Goal: Task Accomplishment & Management: Manage account settings

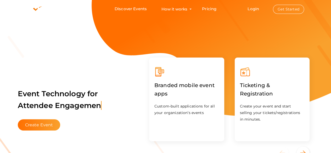
click at [294, 4] on li "Login Get Started Branded mobile event apps YepDesk Meet Powerful Registration …" at bounding box center [275, 9] width 77 height 18
click at [288, 8] on button "Get Started" at bounding box center [288, 9] width 31 height 9
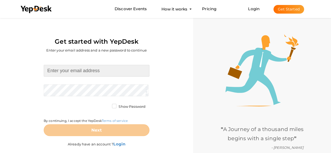
click at [114, 70] on input at bounding box center [97, 71] width 106 height 12
type input "[EMAIL_ADDRESS][DOMAIN_NAME]"
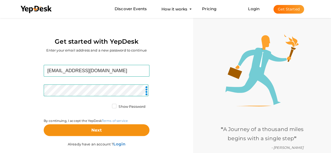
click at [115, 106] on label "Show Password" at bounding box center [128, 106] width 33 height 5
click at [107, 105] on input "Show Password" at bounding box center [107, 105] width 0 height 0
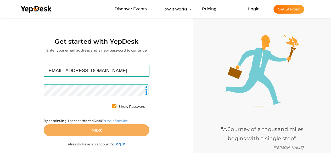
click at [91, 128] on button "Next" at bounding box center [97, 130] width 106 height 12
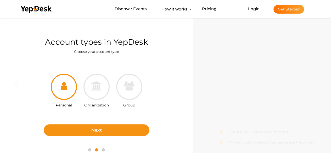
scroll to position [17, 0]
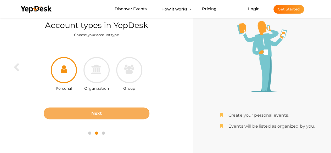
click at [100, 113] on b "Next" at bounding box center [96, 113] width 11 height 5
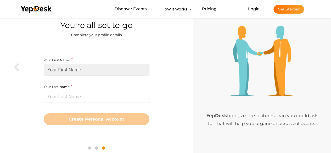
click at [121, 73] on input at bounding box center [97, 70] width 106 height 12
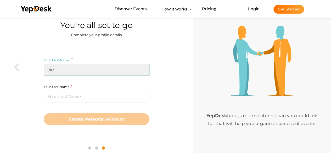
type input "the"
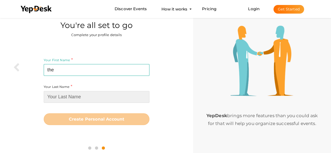
click at [102, 96] on input at bounding box center [97, 97] width 106 height 12
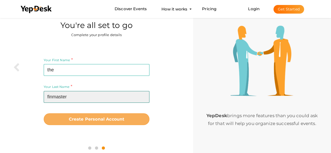
type input "finmaster"
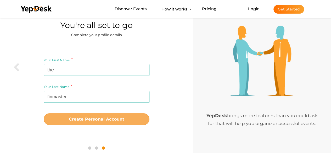
click at [96, 115] on button "Create Personal Account" at bounding box center [97, 119] width 106 height 12
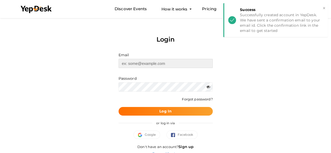
type input "[EMAIL_ADDRESS][DOMAIN_NAME]"
click at [324, 7] on button "×" at bounding box center [323, 8] width 3 height 6
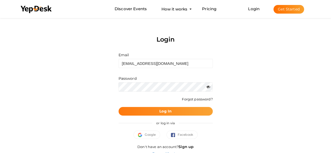
click at [166, 110] on b "Log In" at bounding box center [165, 111] width 12 height 5
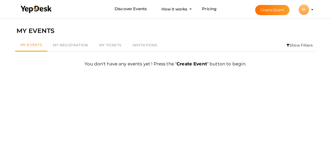
click at [305, 9] on div "TF" at bounding box center [304, 9] width 10 height 10
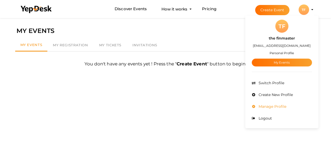
click at [268, 104] on span "Manage Profile" at bounding box center [271, 106] width 29 height 5
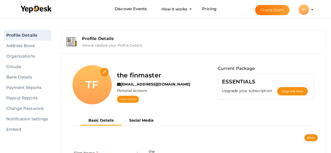
drag, startPoint x: 0, startPoint y: 0, endPoint x: 104, endPoint y: 74, distance: 127.3
click at [114, 73] on div "the finmaster [EMAIL_ADDRESS][DOMAIN_NAME] Personal account View Profile" at bounding box center [154, 86] width 84 height 43
click at [103, 72] on input "file" at bounding box center [104, 72] width 9 height 9
type input "C:\fakepath\Finmaster Logo.jpeg"
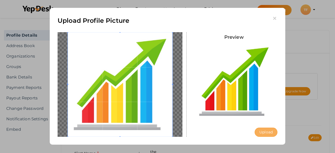
click at [266, 131] on button "Upload" at bounding box center [266, 132] width 23 height 9
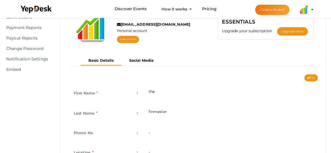
scroll to position [58, 0]
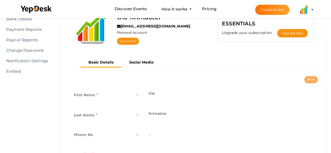
click at [311, 79] on button "Edit" at bounding box center [310, 79] width 13 height 7
type input "the"
type input "finmaster"
type input "the-finmaster"
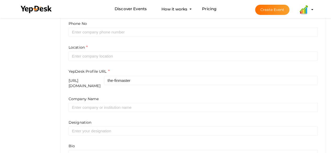
scroll to position [169, 0]
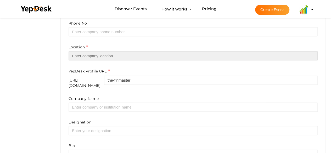
click at [135, 53] on input "text" at bounding box center [193, 55] width 249 height 9
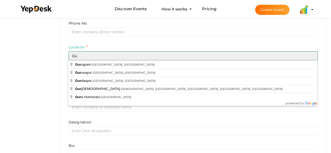
type input "G"
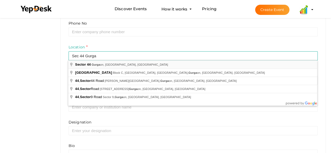
type input "Sector 44, Gurgaon, Haryana, India"
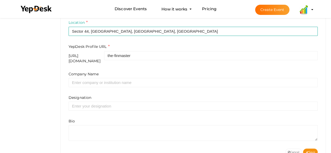
scroll to position [200, 0]
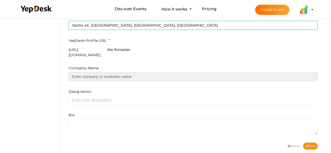
click at [118, 74] on input "text" at bounding box center [193, 76] width 249 height 9
type input "Compare Credit Card"
type input "The Finmaster"
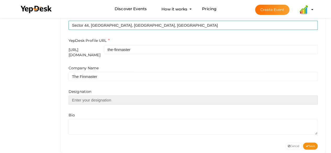
click at [104, 98] on input "text" at bounding box center [193, 100] width 249 height 9
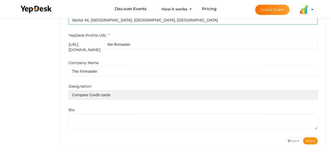
scroll to position [207, 0]
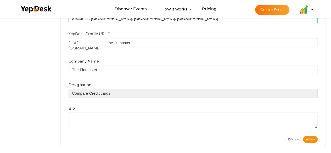
type input "Compare Credit cards"
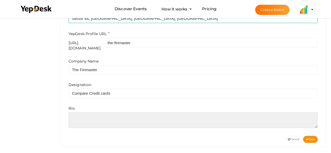
click at [98, 112] on textarea at bounding box center [193, 120] width 249 height 16
paste textarea "[DOMAIN_NAME] offers expert insights on finance, investing, and wealth manageme…"
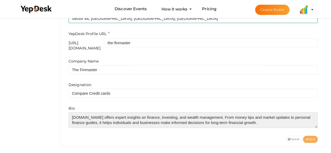
type textarea "[DOMAIN_NAME] offers expert insights on finance, investing, and wealth manageme…"
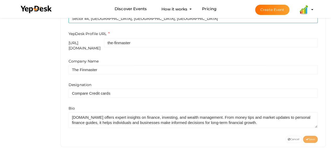
click at [308, 138] on icon at bounding box center [307, 139] width 3 height 3
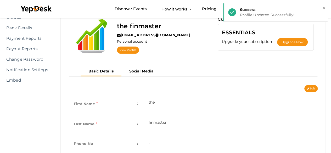
scroll to position [0, 0]
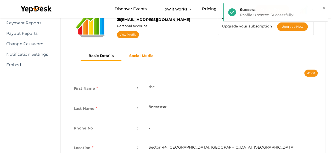
click at [141, 53] on button "Social Media" at bounding box center [141, 56] width 40 height 9
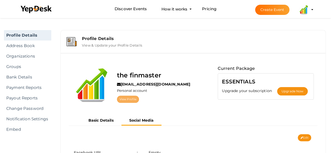
click at [122, 98] on link "View Profile" at bounding box center [128, 99] width 22 height 7
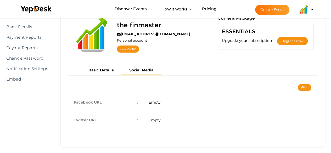
scroll to position [54, 0]
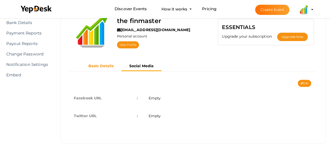
click at [105, 67] on b "Basic Details" at bounding box center [100, 66] width 25 height 5
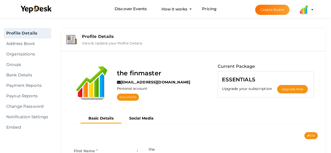
scroll to position [0, 0]
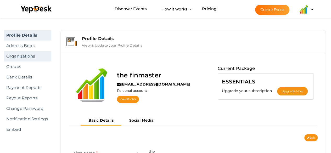
click at [19, 58] on link "Organizations" at bounding box center [27, 56] width 47 height 10
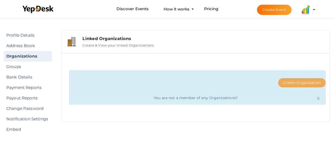
click at [295, 83] on button "Create Organization" at bounding box center [301, 82] width 47 height 9
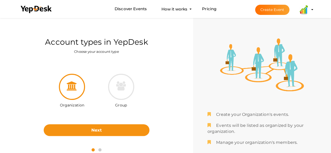
scroll to position [17, 0]
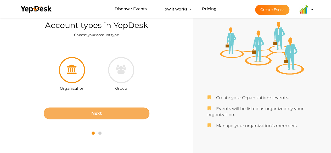
click at [97, 111] on b "Next" at bounding box center [96, 113] width 11 height 5
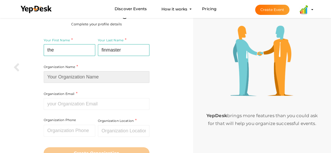
click at [95, 79] on input at bounding box center [97, 77] width 106 height 12
type input "The Finmaster"
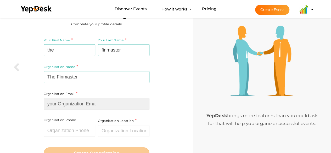
click at [79, 103] on input at bounding box center [97, 104] width 106 height 12
paste input "[EMAIL_ADDRESS][DOMAIN_NAME]"
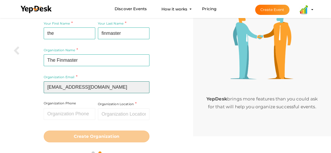
scroll to position [41, 0]
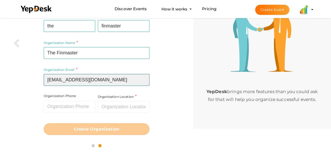
type input "[EMAIL_ADDRESS][DOMAIN_NAME]"
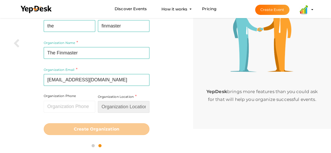
click at [111, 107] on input "text" at bounding box center [124, 107] width 52 height 12
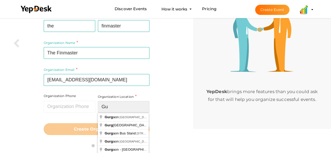
type input "G"
type input "s"
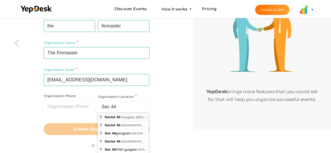
type input "[GEOGRAPHIC_DATA], [GEOGRAPHIC_DATA], [GEOGRAPHIC_DATA]"
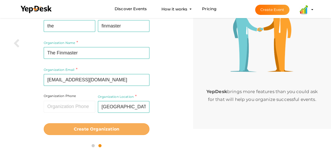
click at [110, 128] on b "Create Organization" at bounding box center [97, 129] width 46 height 5
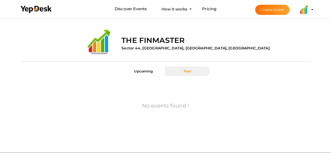
click at [144, 52] on div "the finmaster Sector 44, Gurgaon, Haryana, India" at bounding box center [213, 39] width 192 height 25
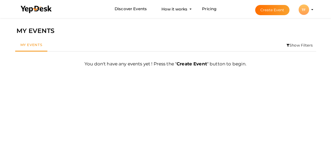
click at [305, 9] on div "TF" at bounding box center [304, 9] width 10 height 10
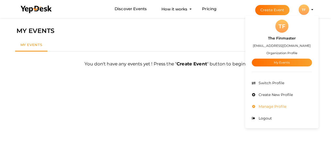
click at [280, 110] on li "Manage Profile" at bounding box center [282, 107] width 60 height 12
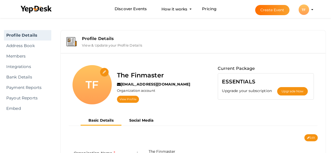
click at [105, 71] on input "file" at bounding box center [104, 72] width 9 height 9
type input "C:\fakepath\Finmaster Logo.jpeg"
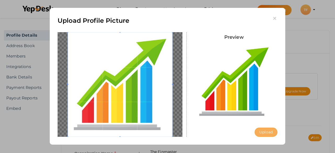
click at [267, 132] on button "Upload" at bounding box center [266, 132] width 23 height 9
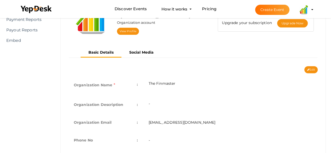
scroll to position [64, 0]
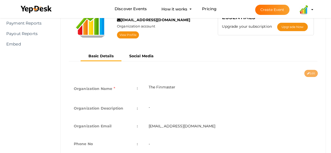
click at [310, 72] on button "Edit" at bounding box center [310, 73] width 13 height 7
type input "The Finmaster"
type input "[EMAIL_ADDRESS][DOMAIN_NAME]"
select select "9"
type input "[GEOGRAPHIC_DATA], [GEOGRAPHIC_DATA], [GEOGRAPHIC_DATA]"
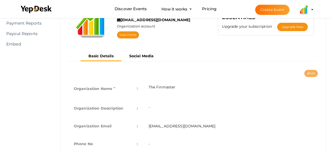
type input "The Finmaster1"
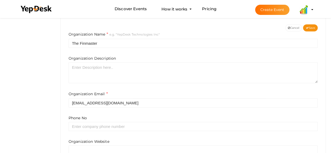
scroll to position [111, 0]
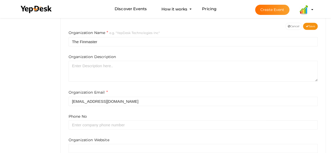
click at [123, 59] on div "Organization Description" at bounding box center [193, 67] width 249 height 27
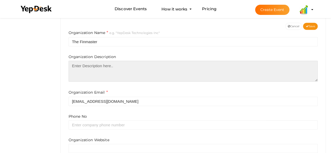
click at [130, 70] on textarea at bounding box center [193, 71] width 249 height 21
paste textarea "[DOMAIN_NAME] offers expert insights on finance, investing, and wealth manageme…"
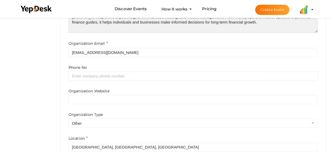
scroll to position [178, 0]
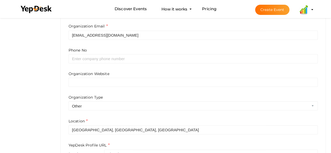
type textarea "[DOMAIN_NAME] offers expert insights on finance, investing, and wealth manageme…"
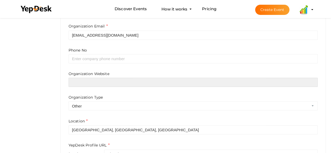
click at [116, 79] on input "text" at bounding box center [193, 82] width 249 height 9
paste input "[URL][DOMAIN_NAME]"
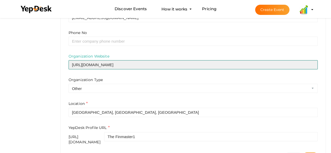
scroll to position [212, 0]
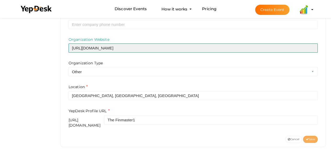
type input "[URL][DOMAIN_NAME]"
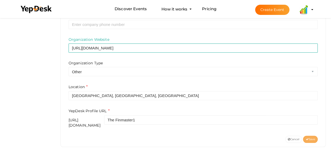
click at [309, 136] on button "Save" at bounding box center [310, 139] width 15 height 7
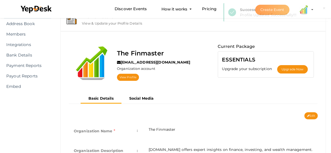
scroll to position [26, 0]
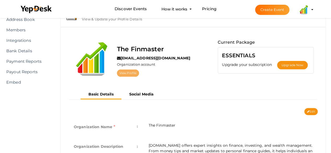
click at [134, 72] on link "View Profile" at bounding box center [128, 73] width 22 height 7
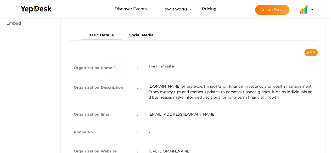
scroll to position [92, 0]
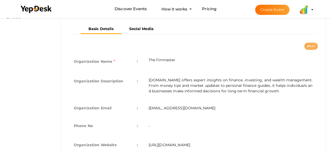
click at [308, 43] on button "Edit" at bounding box center [310, 46] width 13 height 7
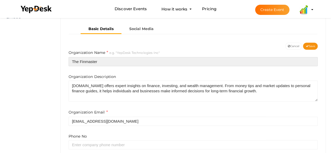
click at [79, 59] on input "The Finmaster" at bounding box center [193, 61] width 249 height 9
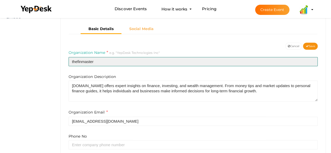
type input "thefinmaster"
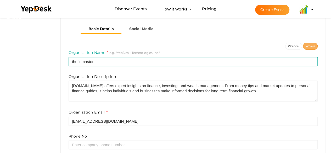
click at [312, 47] on span "Save" at bounding box center [310, 45] width 9 height 3
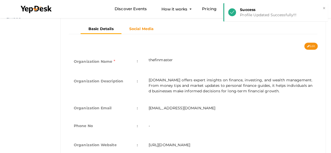
click at [139, 26] on b "Social Media" at bounding box center [141, 28] width 25 height 5
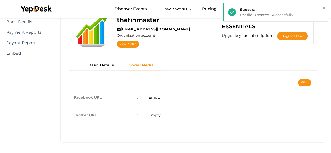
scroll to position [54, 0]
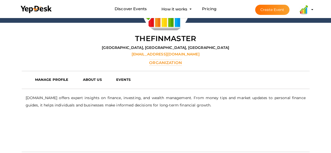
scroll to position [99, 0]
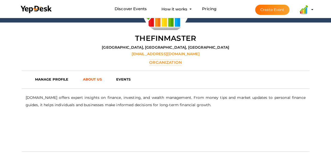
click at [91, 81] on b "ABOUT US" at bounding box center [92, 79] width 19 height 4
click at [51, 82] on link "MANAGE PROFILE" at bounding box center [55, 79] width 48 height 8
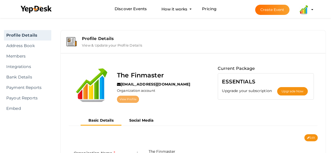
click at [127, 97] on link "View Profile" at bounding box center [128, 99] width 22 height 7
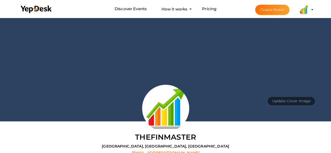
click at [305, 11] on img at bounding box center [304, 9] width 10 height 10
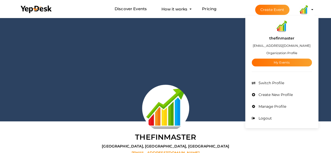
click at [229, 70] on div "Update Cover Image Upload" at bounding box center [165, 69] width 331 height 105
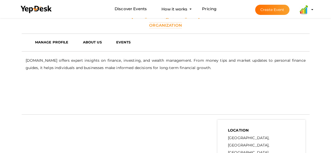
scroll to position [133, 0]
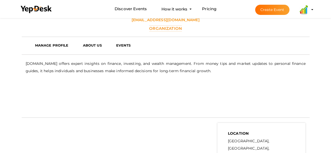
click at [307, 13] on img at bounding box center [304, 9] width 10 height 10
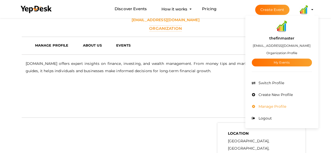
click at [273, 103] on li "Manage Profile" at bounding box center [282, 107] width 60 height 12
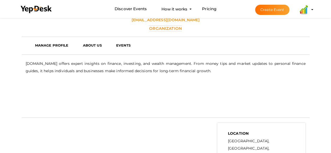
scroll to position [0, 0]
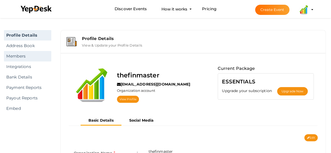
click at [27, 55] on link "Members" at bounding box center [27, 56] width 47 height 10
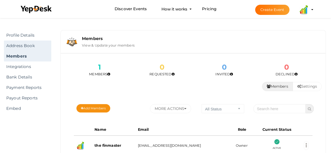
click at [31, 48] on link "Address Book" at bounding box center [27, 46] width 47 height 10
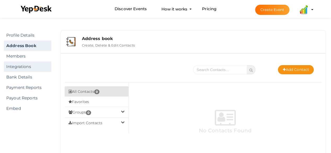
click at [16, 64] on link "Integrations" at bounding box center [27, 66] width 47 height 10
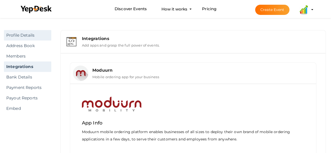
click at [35, 37] on link "Profile Details" at bounding box center [27, 35] width 47 height 10
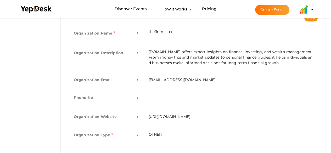
scroll to position [111, 0]
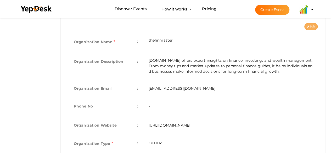
click at [311, 25] on button "Edit" at bounding box center [310, 26] width 13 height 7
type input "thefinmaster"
type textarea "[DOMAIN_NAME] offers expert insights on finance, investing, and wealth manageme…"
type input "[EMAIL_ADDRESS][DOMAIN_NAME]"
type input "https://thefinmaster.com/"
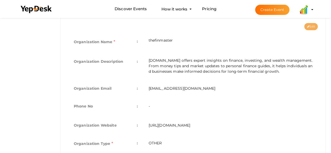
select select "9"
type input "[GEOGRAPHIC_DATA], [GEOGRAPHIC_DATA], [GEOGRAPHIC_DATA]"
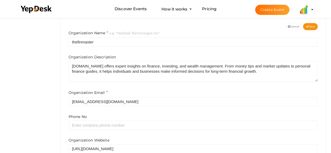
scroll to position [212, 0]
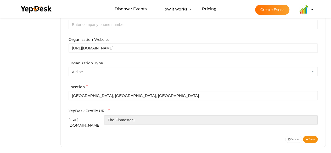
click at [289, 122] on input "The Finmaster1" at bounding box center [211, 119] width 214 height 9
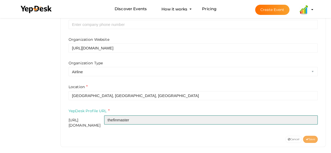
type input "thefinmaster"
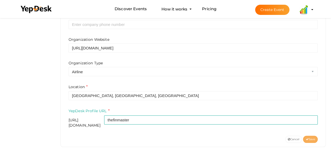
click at [311, 138] on span "Save" at bounding box center [310, 139] width 9 height 3
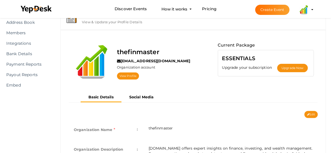
scroll to position [24, 0]
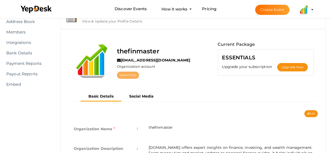
click at [130, 76] on link "View Profile" at bounding box center [128, 75] width 22 height 7
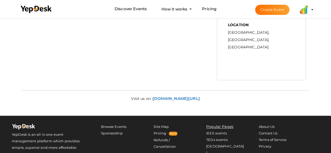
scroll to position [242, 0]
